Goal: Find contact information: Find contact information

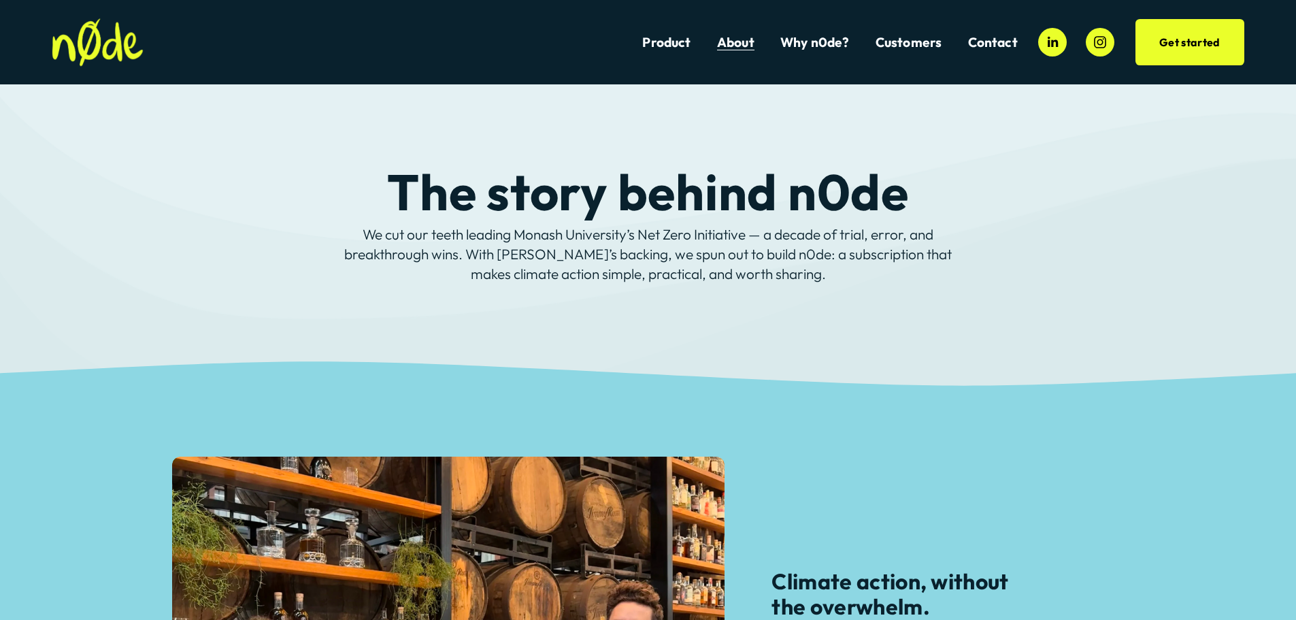
click at [980, 41] on link "Contact" at bounding box center [993, 42] width 50 height 18
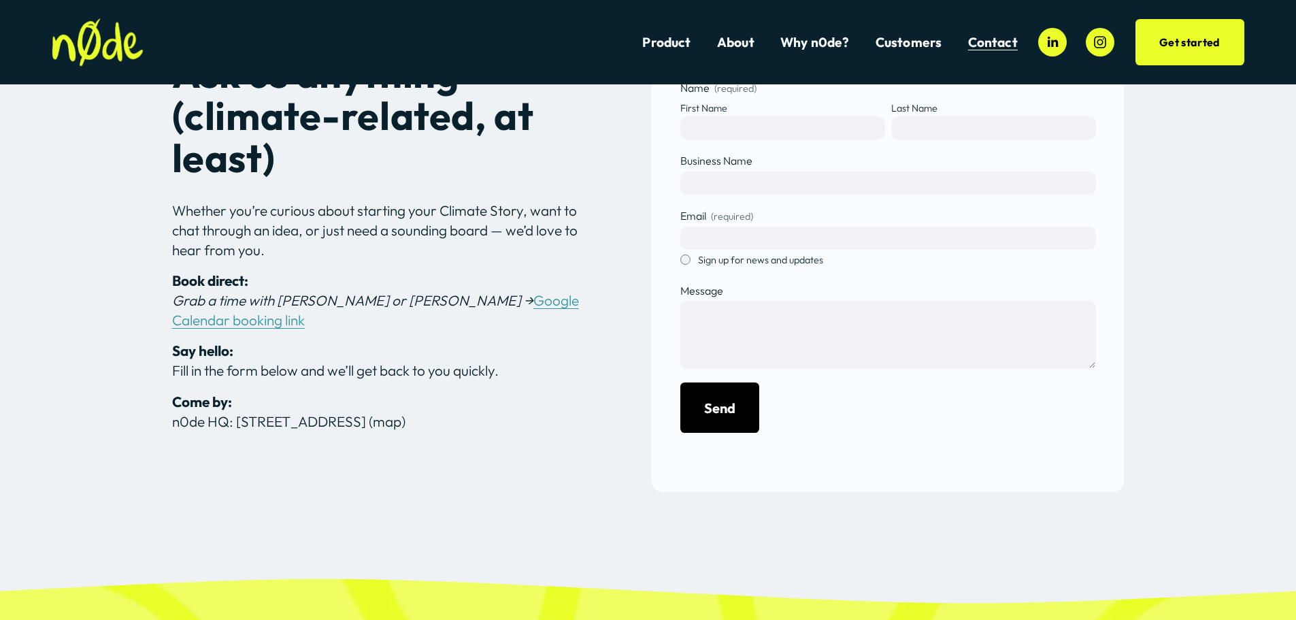
scroll to position [272, 0]
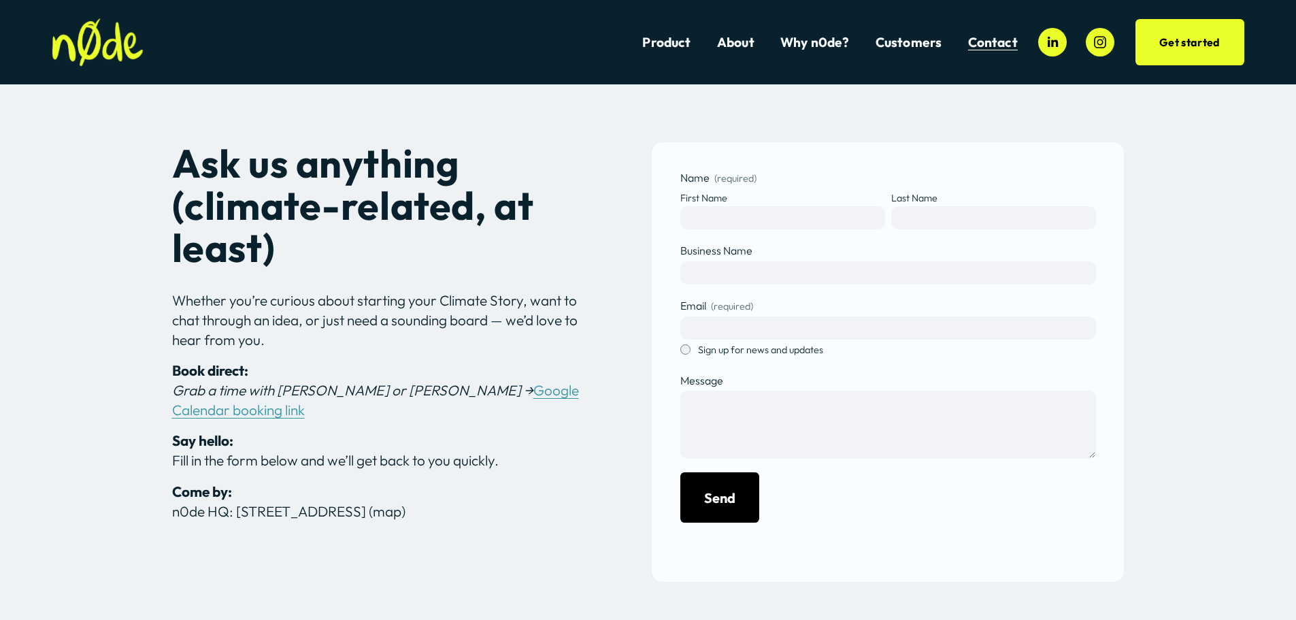
click at [737, 45] on link "About" at bounding box center [735, 42] width 37 height 18
